Goal: Entertainment & Leisure: Consume media (video, audio)

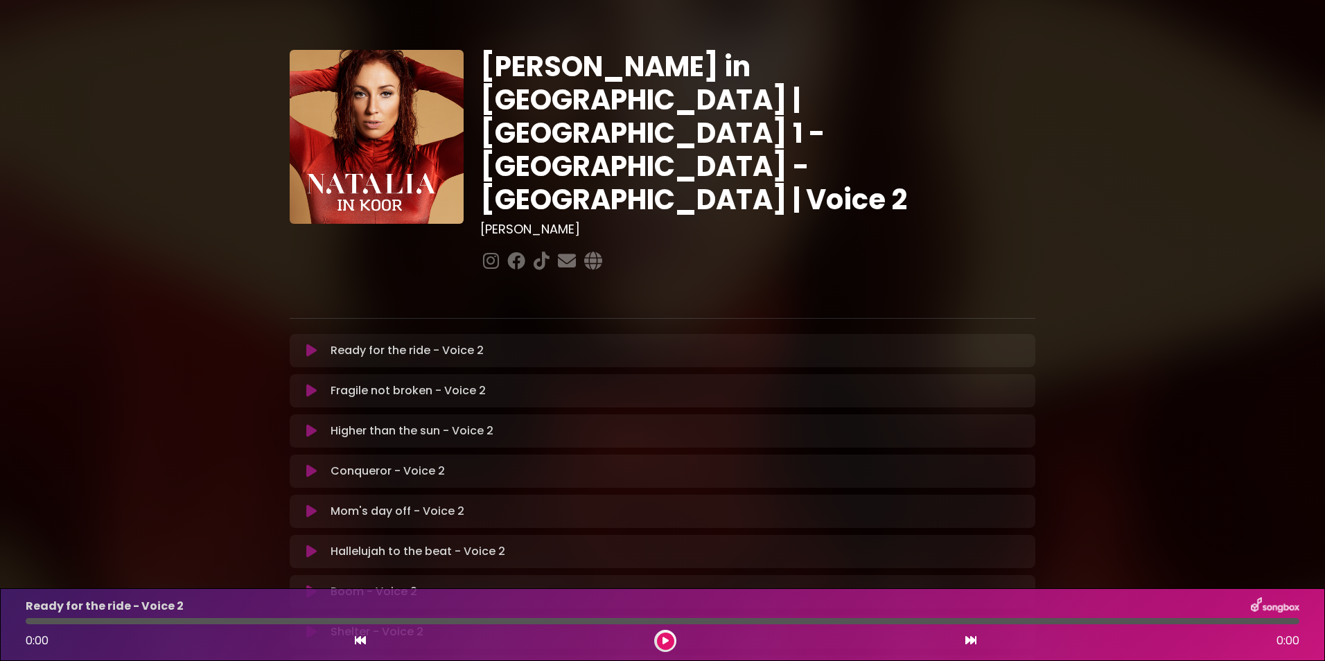
click at [309, 344] on icon at bounding box center [311, 351] width 10 height 14
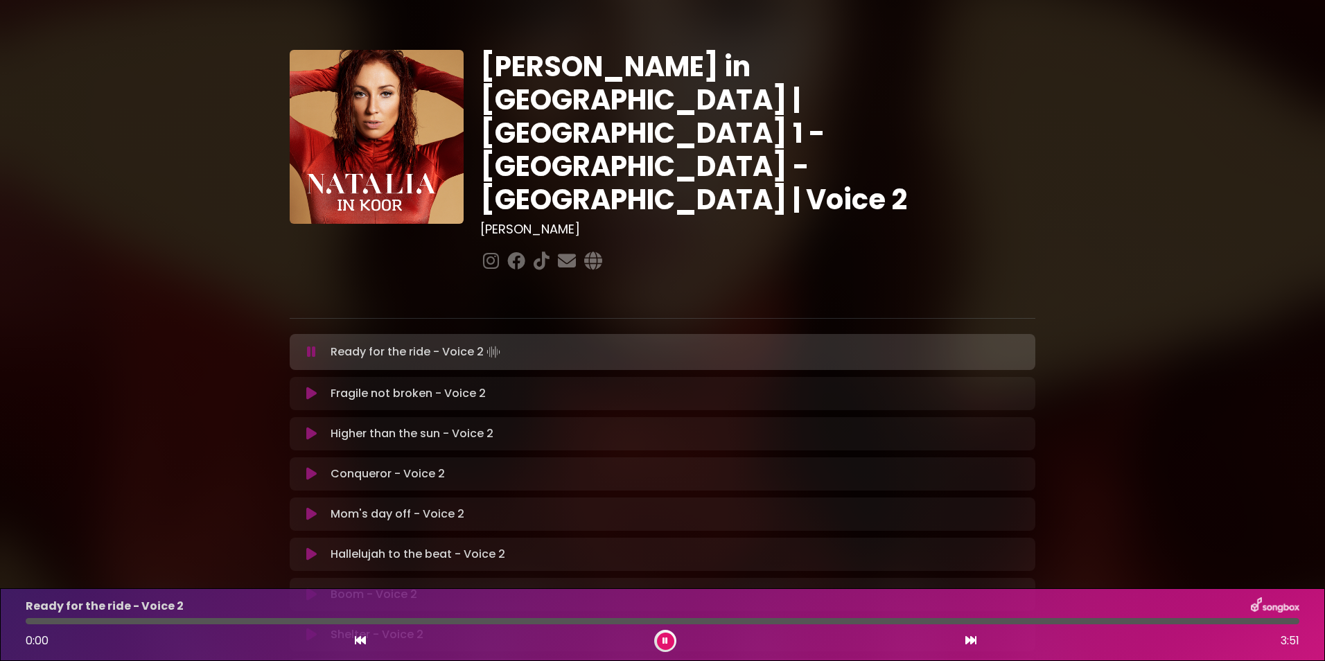
click at [307, 345] on icon at bounding box center [311, 352] width 9 height 14
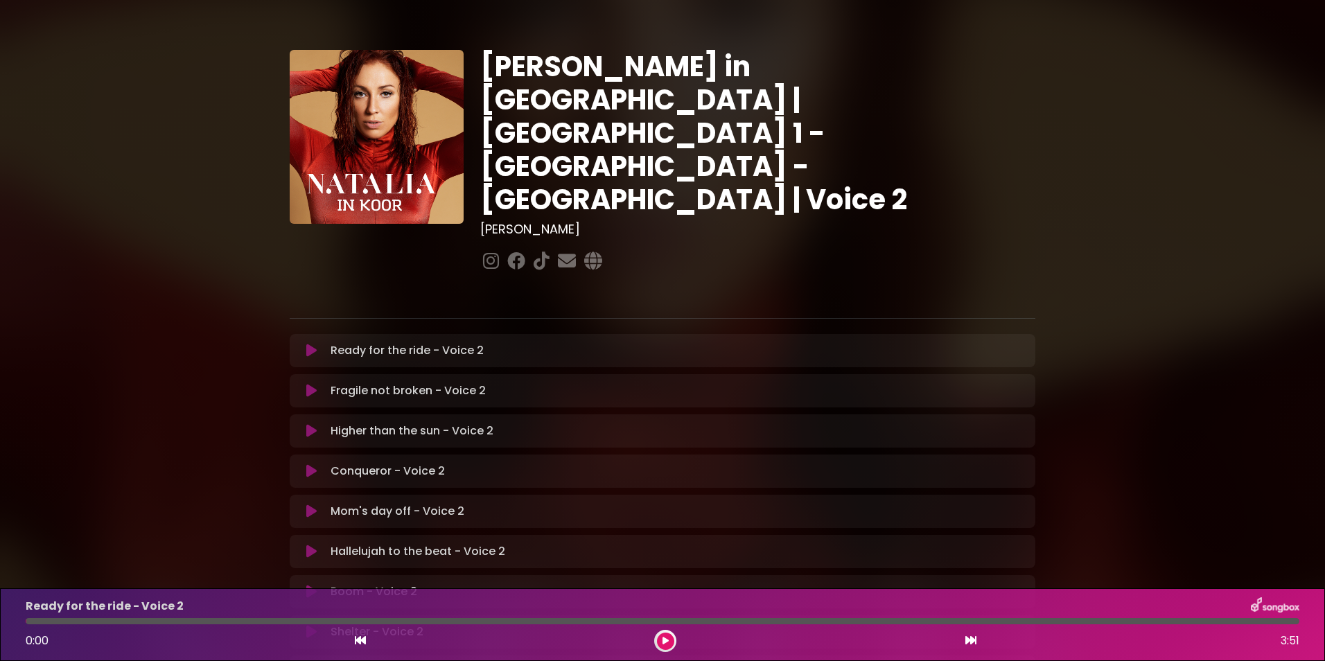
click at [307, 344] on icon at bounding box center [311, 351] width 10 height 14
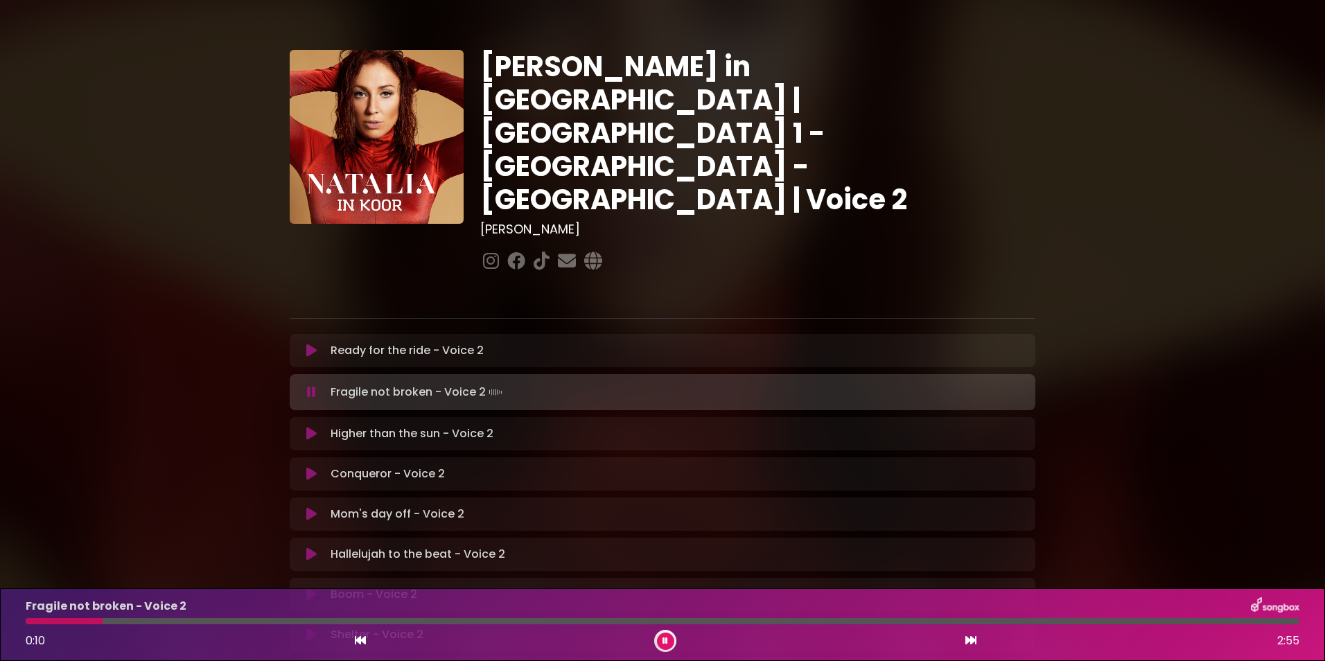
click at [27, 618] on div at bounding box center [64, 621] width 77 height 6
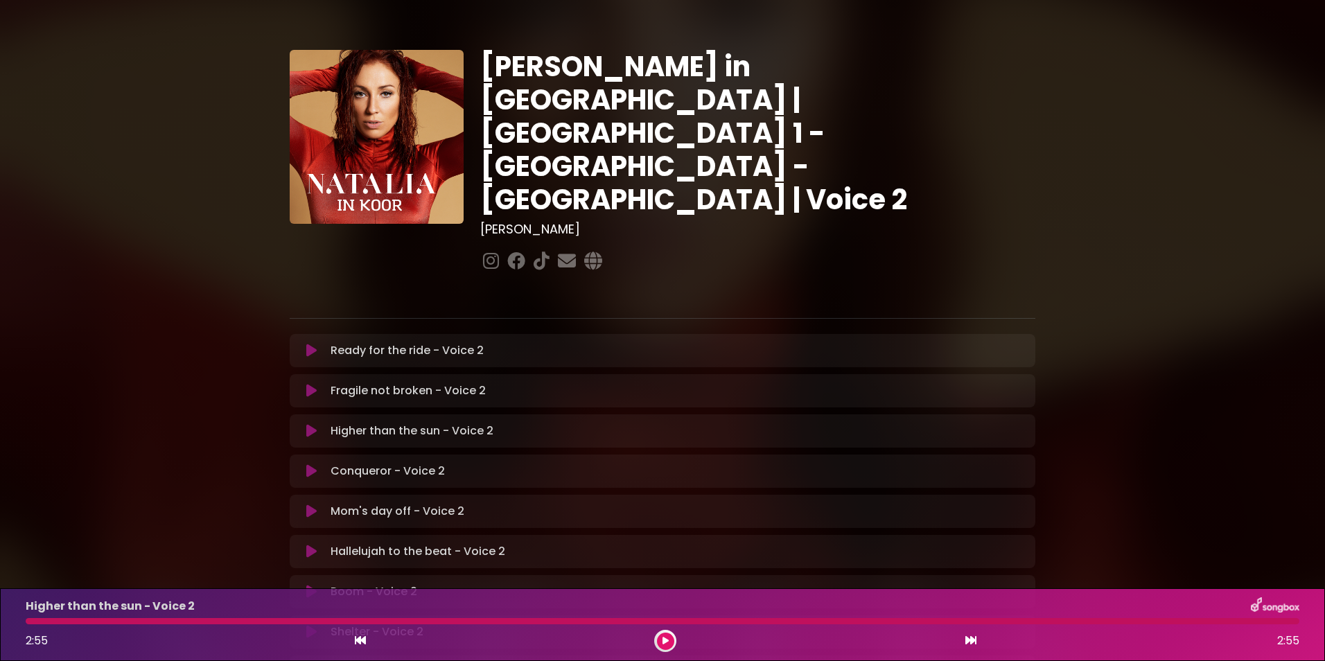
click at [311, 424] on icon at bounding box center [311, 431] width 10 height 14
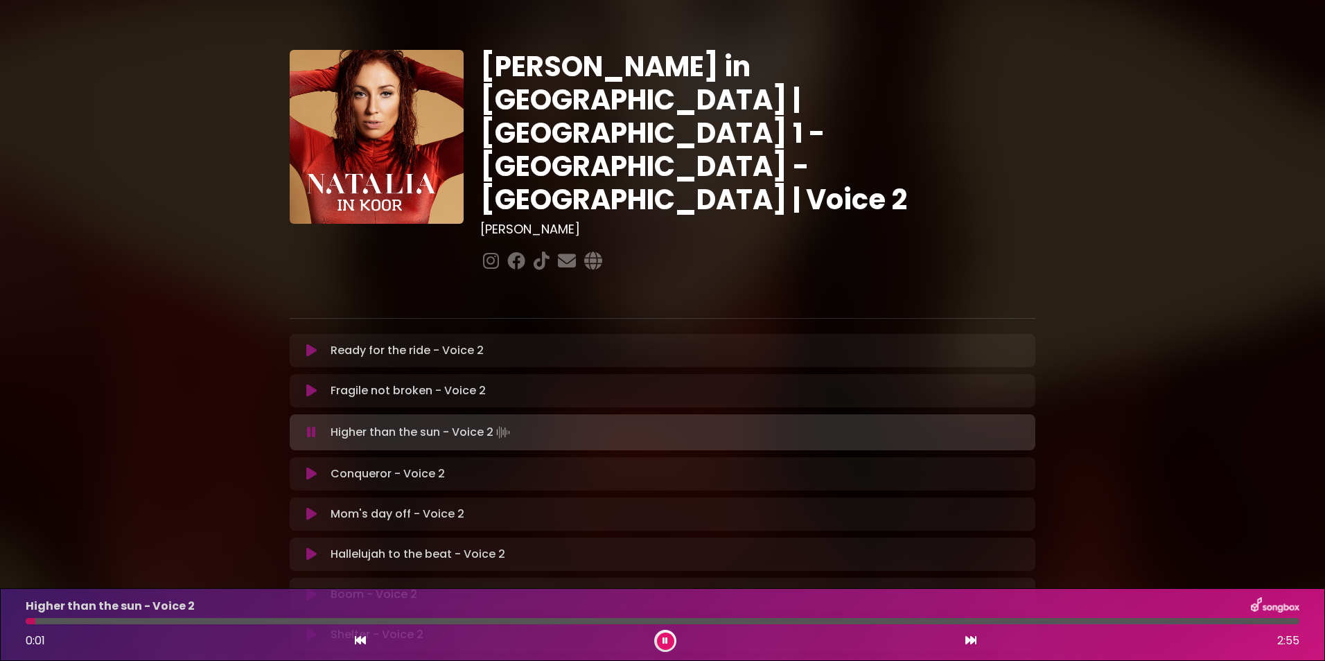
click at [309, 426] on icon at bounding box center [311, 433] width 9 height 14
click at [662, 634] on button at bounding box center [665, 641] width 17 height 17
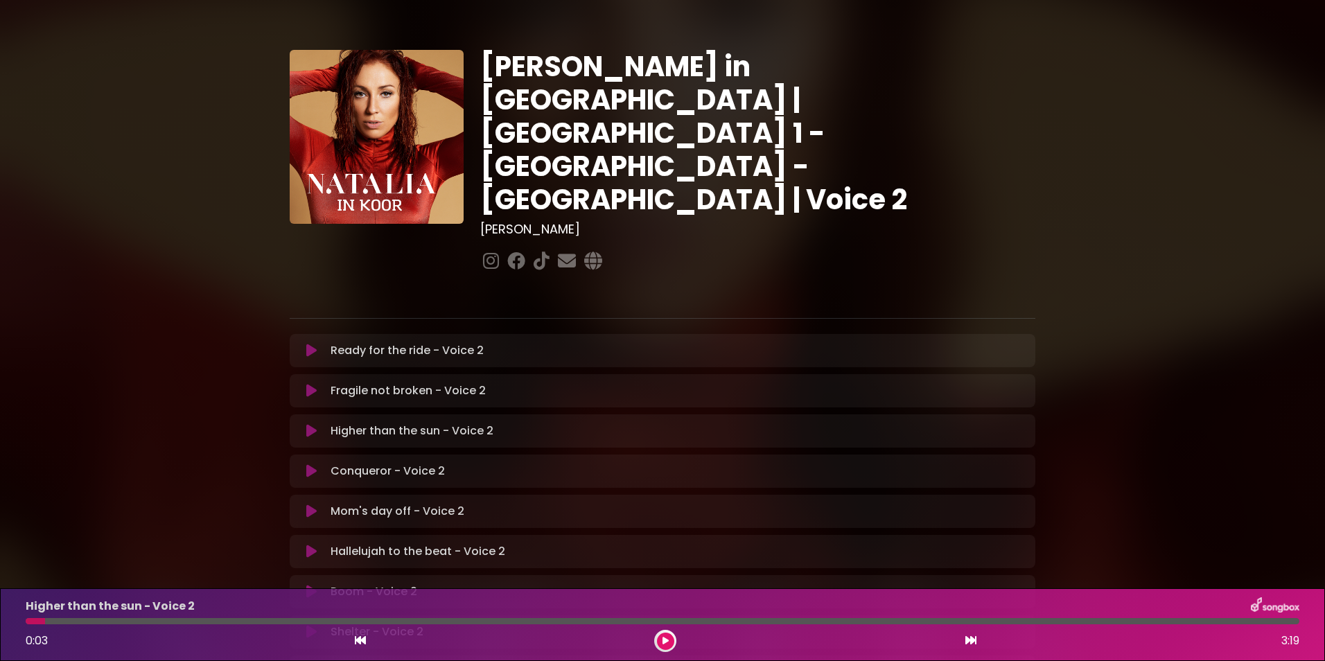
click at [308, 424] on icon at bounding box center [311, 431] width 10 height 14
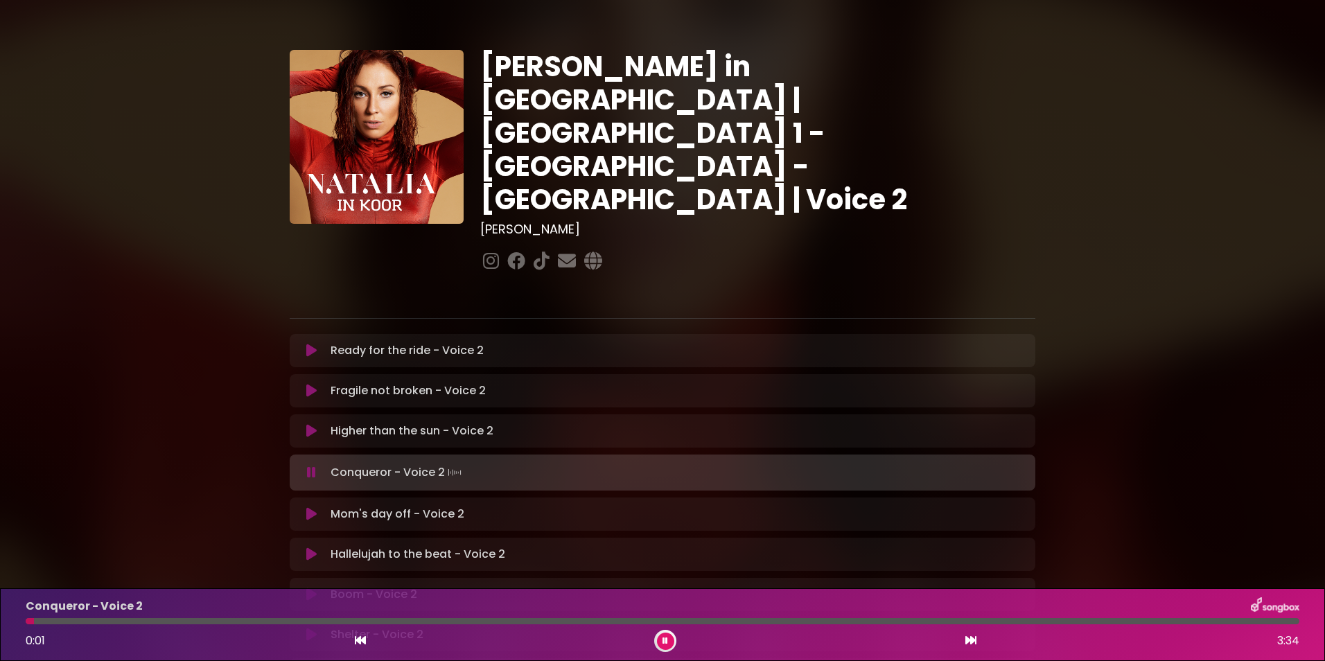
click at [306, 463] on div "Conqueror - Voice 2 Loading Track..." at bounding box center [662, 472] width 729 height 19
click at [309, 466] on icon at bounding box center [311, 473] width 9 height 14
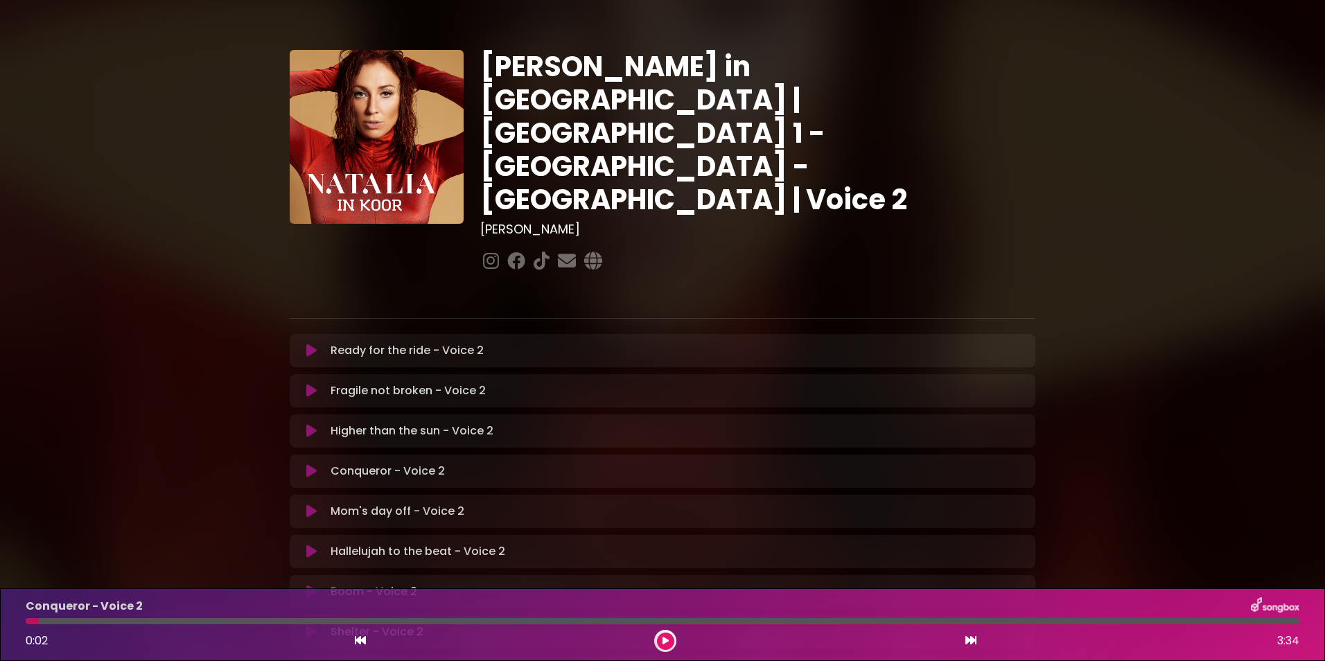
click at [306, 464] on icon at bounding box center [311, 471] width 10 height 14
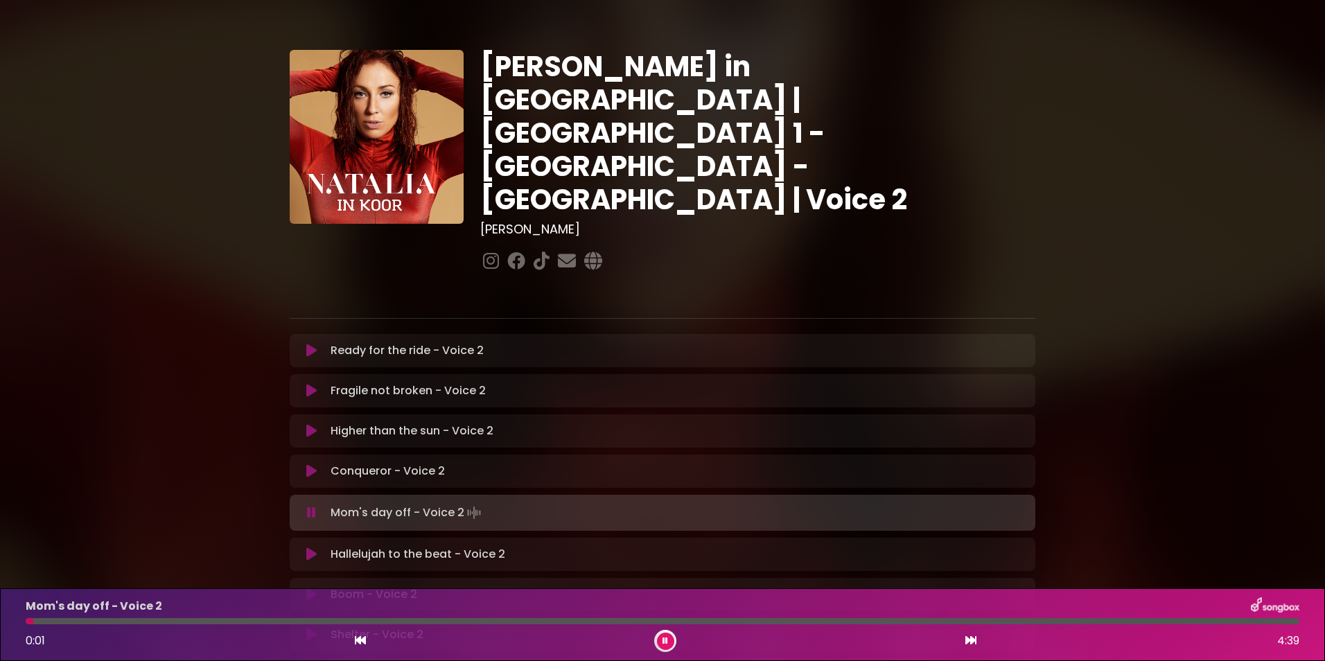
click at [312, 506] on icon at bounding box center [311, 513] width 9 height 14
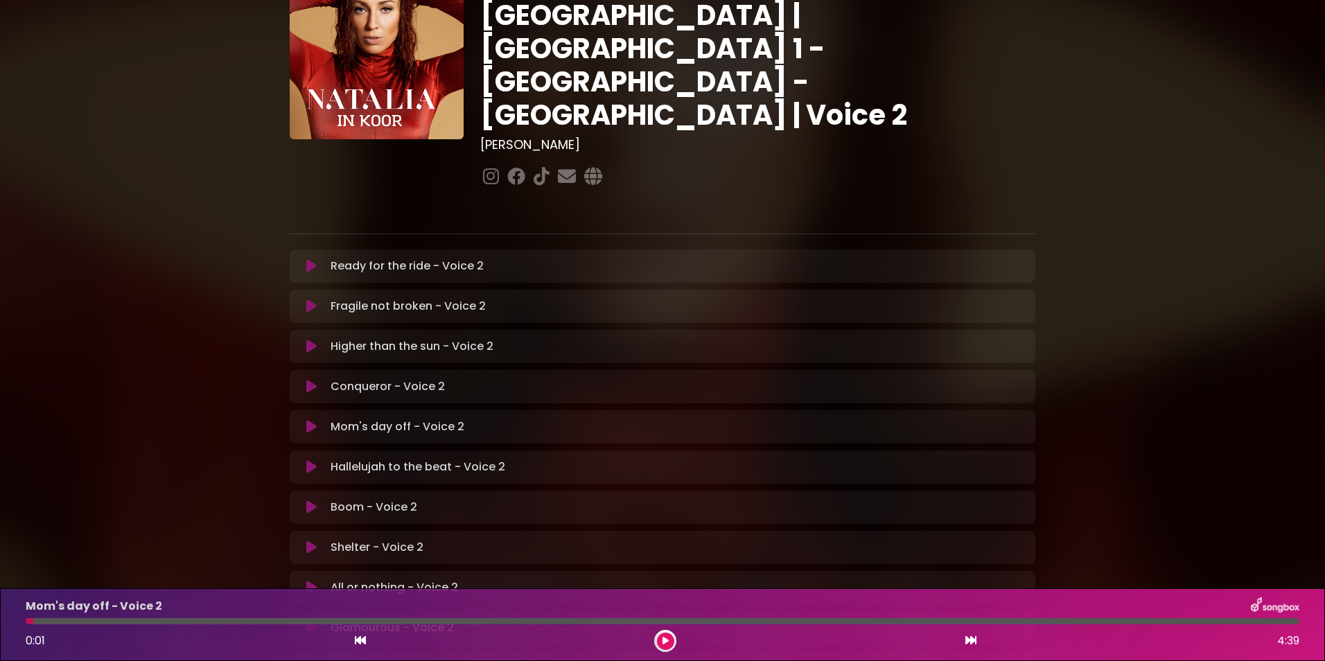
scroll to position [69, 0]
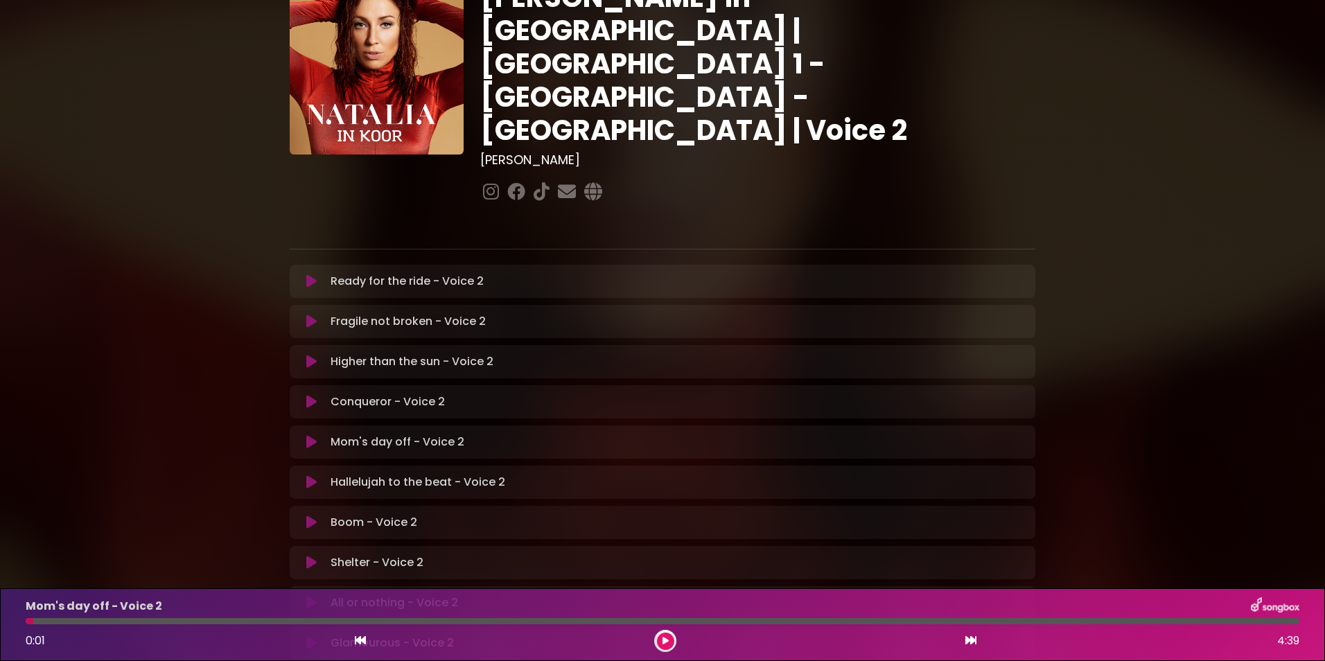
click at [307, 435] on icon at bounding box center [311, 442] width 10 height 14
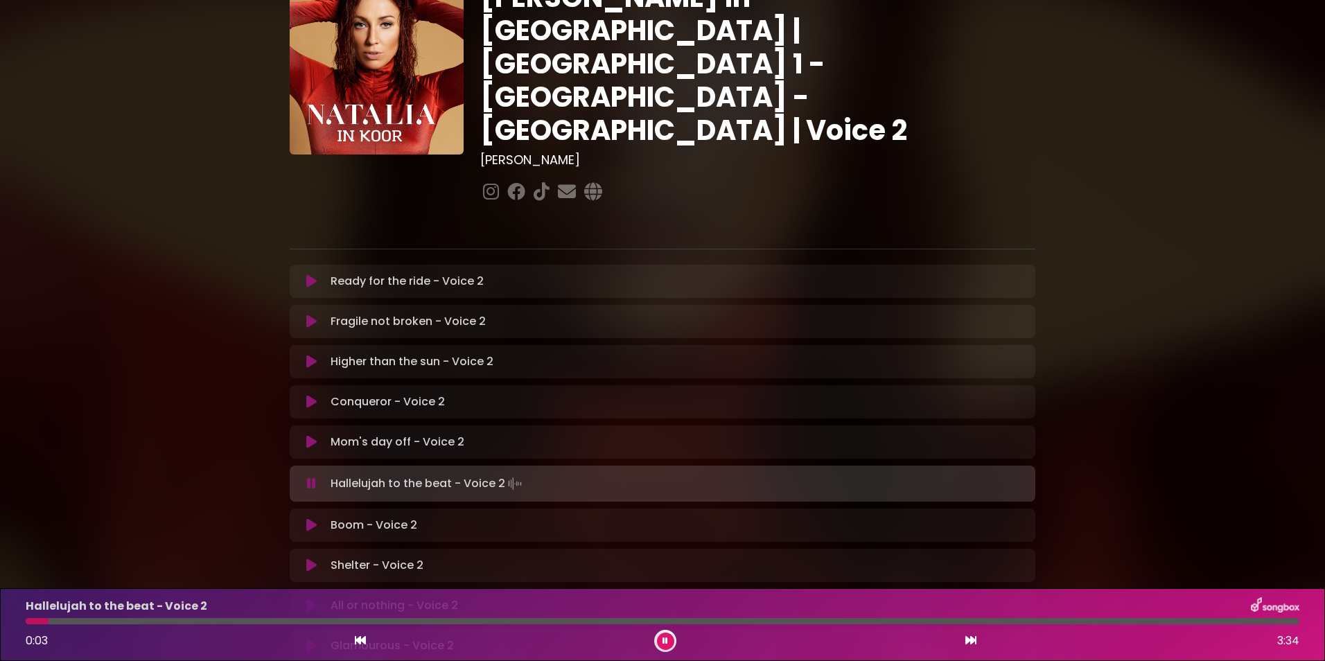
click at [310, 477] on icon at bounding box center [311, 484] width 9 height 14
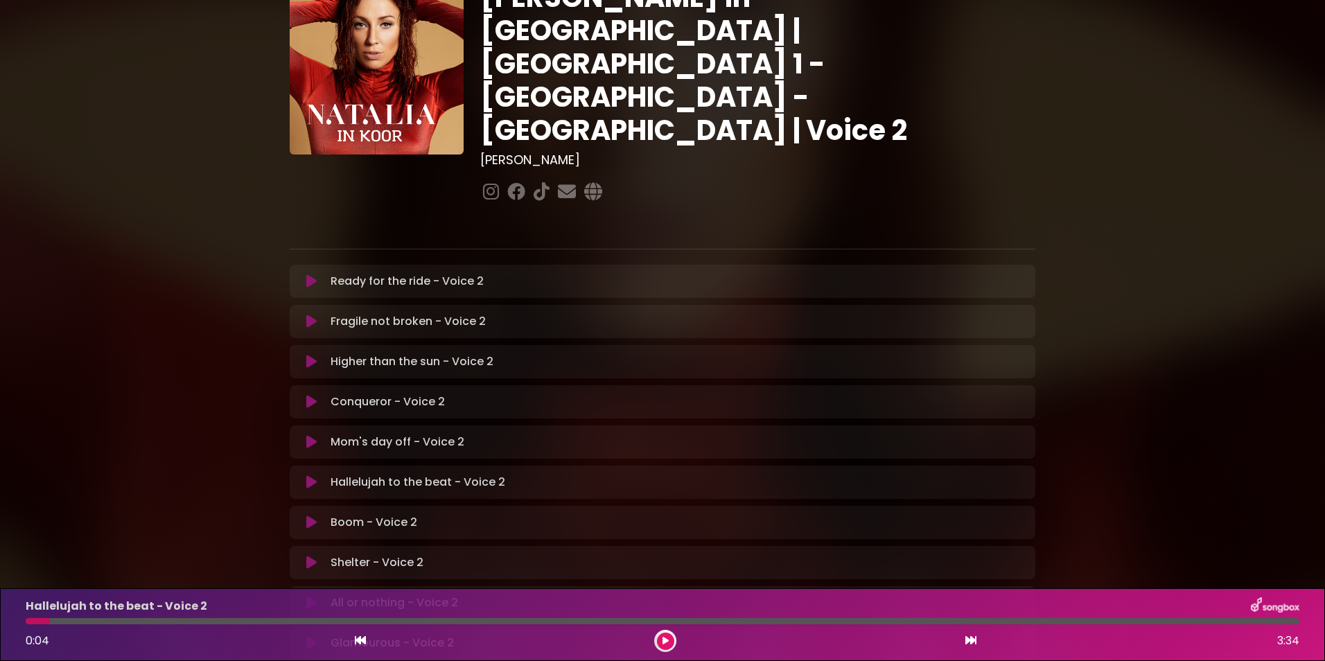
drag, startPoint x: 46, startPoint y: 620, endPoint x: 32, endPoint y: 620, distance: 13.9
click at [32, 620] on div at bounding box center [38, 621] width 24 height 6
click at [308, 474] on div "Hallelujah to the beat - Voice 2 Loading Track..." at bounding box center [662, 482] width 729 height 17
click at [664, 636] on button at bounding box center [665, 641] width 17 height 17
